Goal: Complete application form: Complete application form

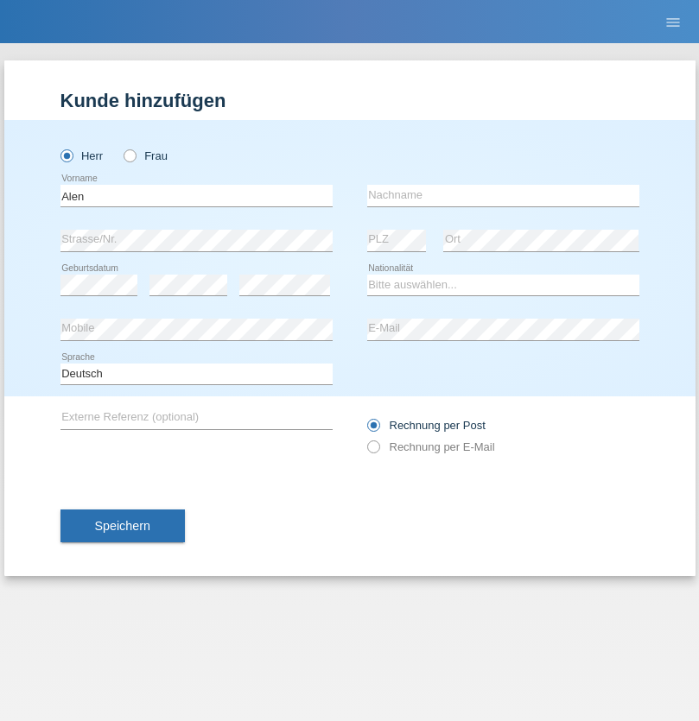
type input "Alen"
click at [503, 195] on input "text" at bounding box center [503, 196] width 272 height 22
type input "Stojanovic"
select select "RS"
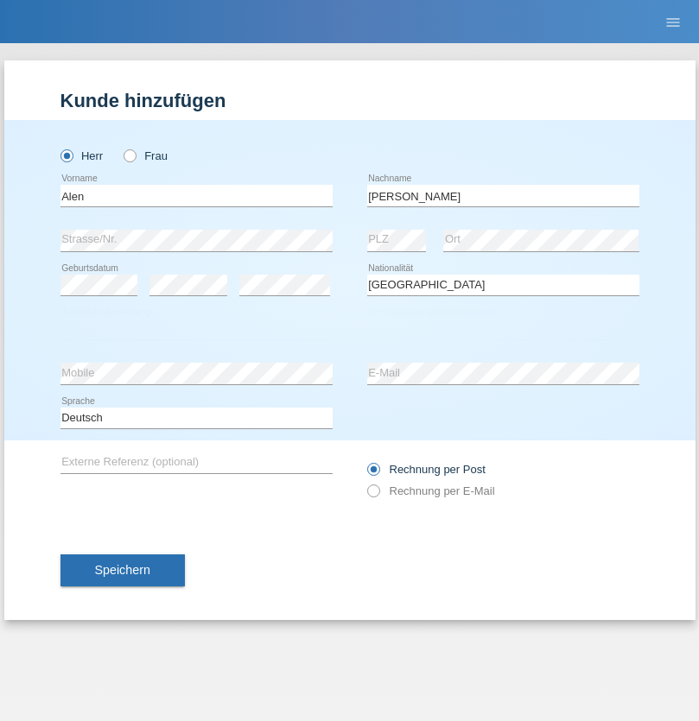
select select "C"
select select "09"
select select "08"
select select "2001"
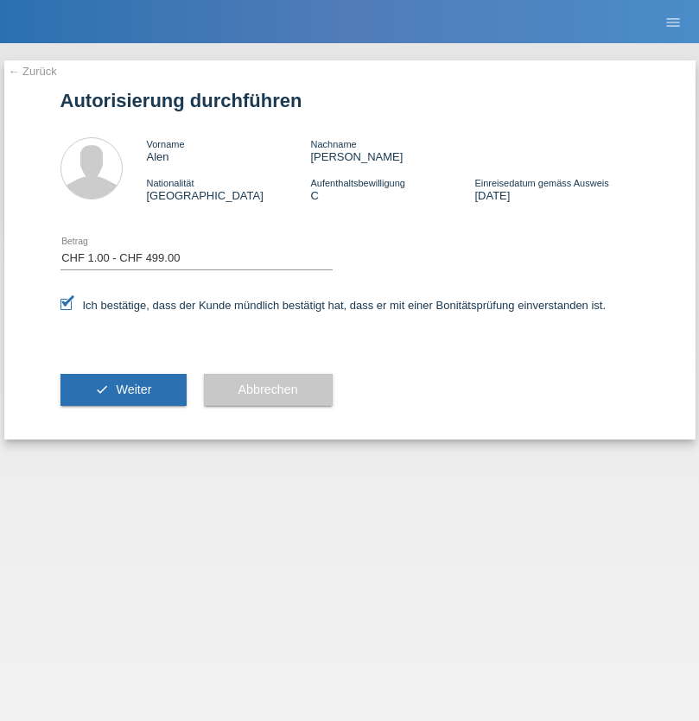
select select "1"
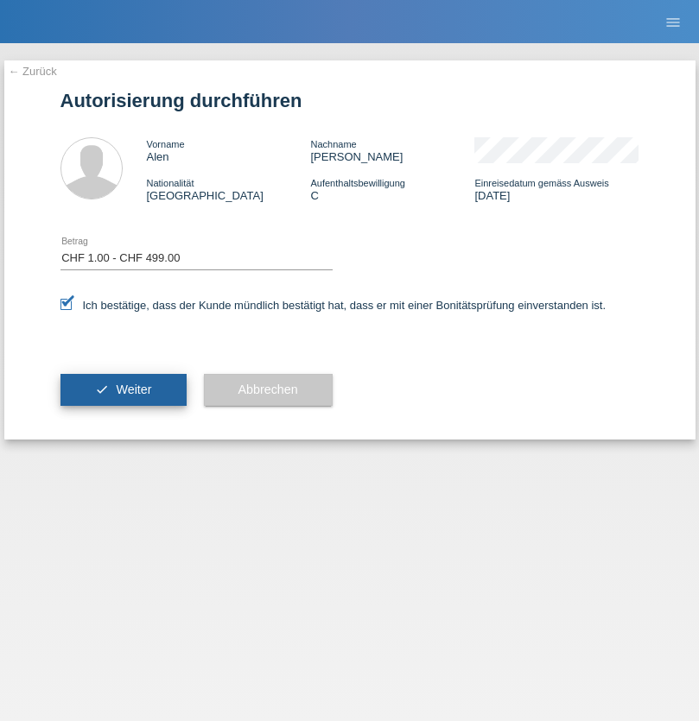
click at [123, 390] on span "Weiter" at bounding box center [133, 390] width 35 height 14
